Goal: Navigation & Orientation: Go to known website

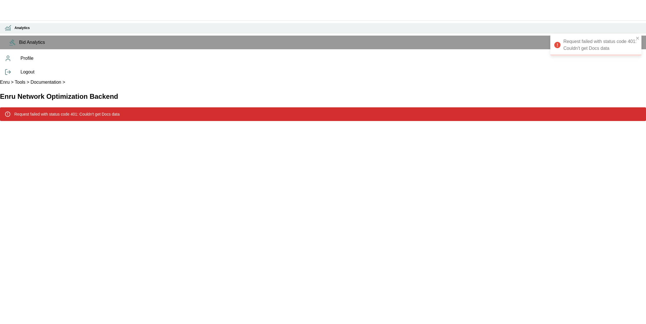
click at [8, 31] on icon at bounding box center [8, 27] width 7 height 7
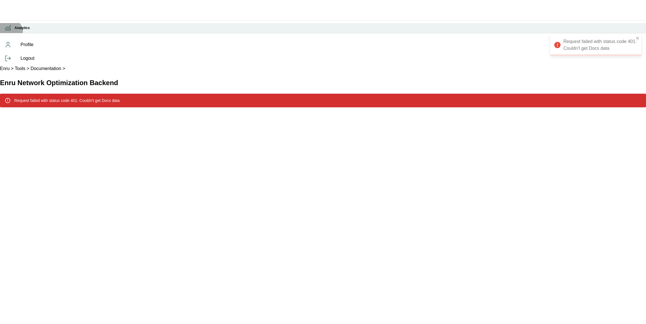
click at [9, 31] on icon at bounding box center [8, 27] width 7 height 7
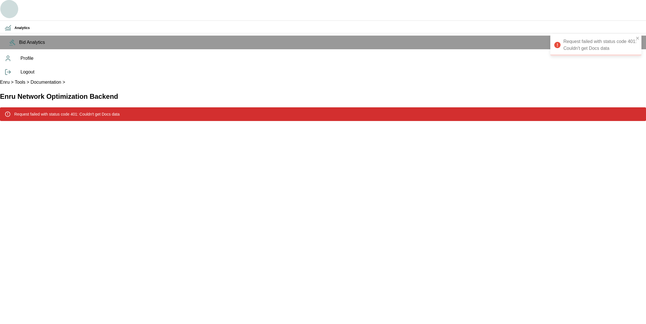
click at [9, 15] on button "button" at bounding box center [9, 9] width 18 height 18
click at [14, 10] on icon "button" at bounding box center [9, 9] width 12 height 12
